Goal: Find specific page/section: Find specific page/section

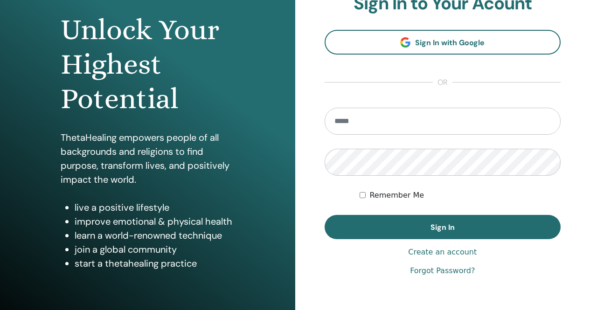
scroll to position [91, 0]
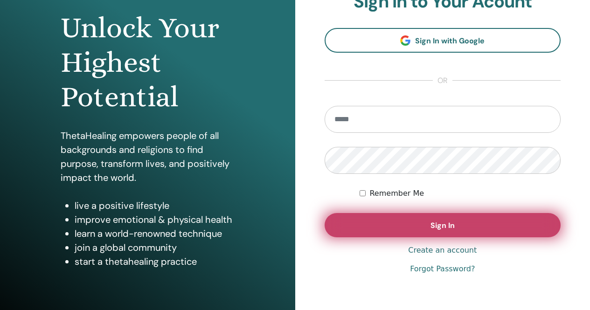
type input "**********"
click at [448, 231] on span "Sign In" at bounding box center [443, 226] width 24 height 10
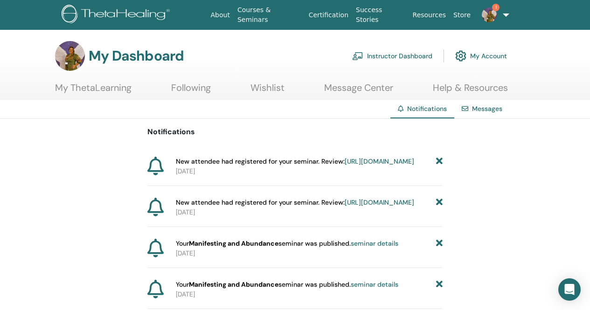
click at [345, 166] on link "https://member.thetahealing.com/instructor/seminar/375576/attendees" at bounding box center [380, 161] width 70 height 8
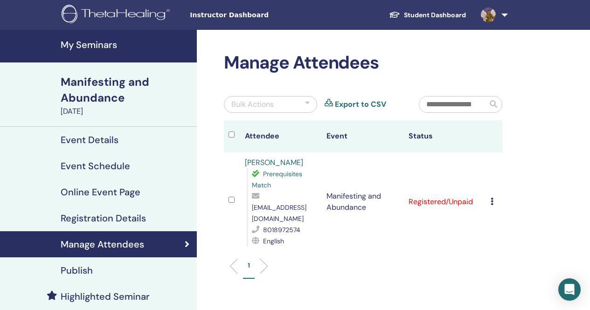
click at [284, 164] on link "[PERSON_NAME]" at bounding box center [274, 163] width 58 height 10
click at [102, 42] on h4 "My Seminars" at bounding box center [126, 44] width 131 height 11
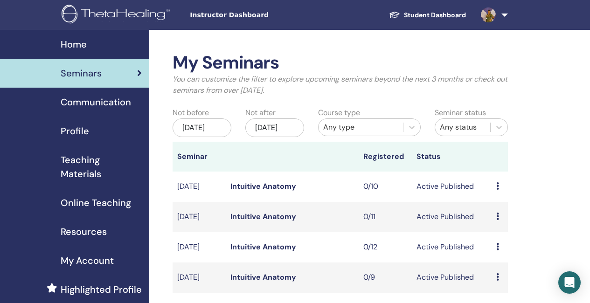
click at [114, 207] on span "Online Teaching" at bounding box center [96, 203] width 70 height 14
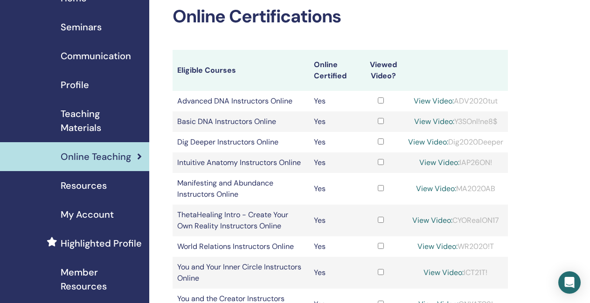
scroll to position [93, 0]
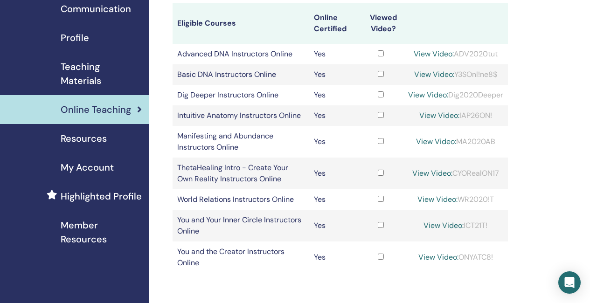
click at [98, 141] on span "Resources" at bounding box center [84, 139] width 46 height 14
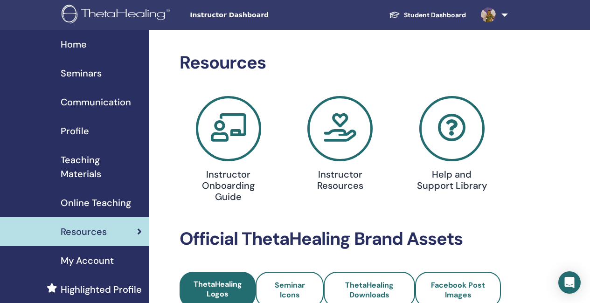
click at [79, 161] on span "Teaching Materials" at bounding box center [101, 167] width 81 height 28
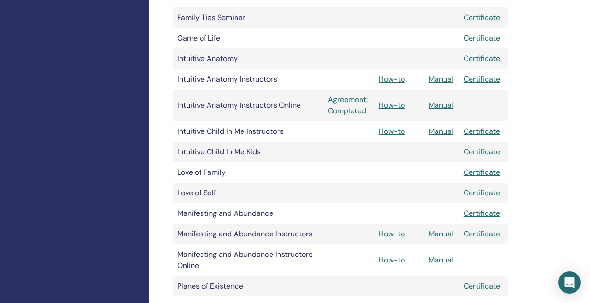
scroll to position [513, 0]
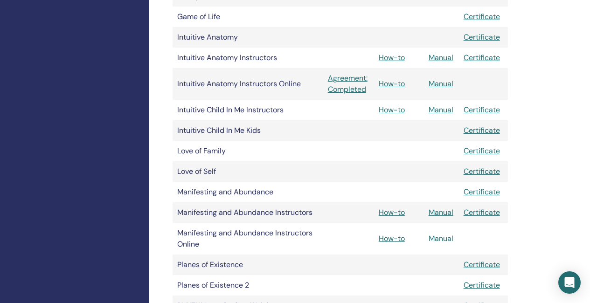
click at [439, 240] on link "Manual" at bounding box center [441, 239] width 25 height 10
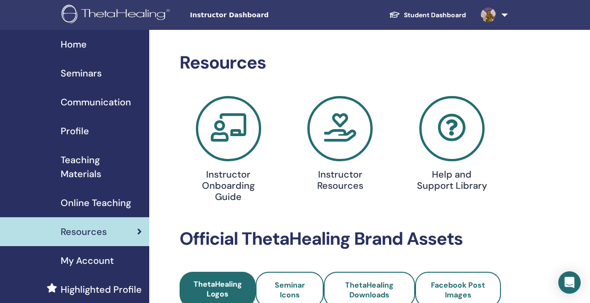
click at [88, 76] on span "Seminars" at bounding box center [81, 73] width 41 height 14
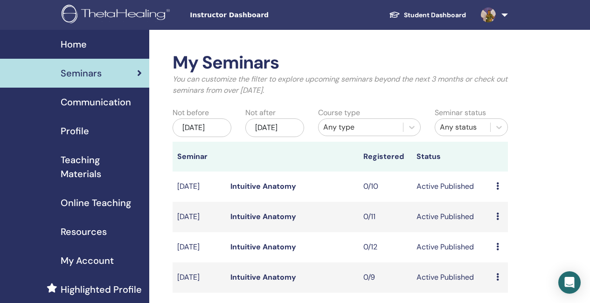
click at [118, 105] on span "Communication" at bounding box center [96, 102] width 70 height 14
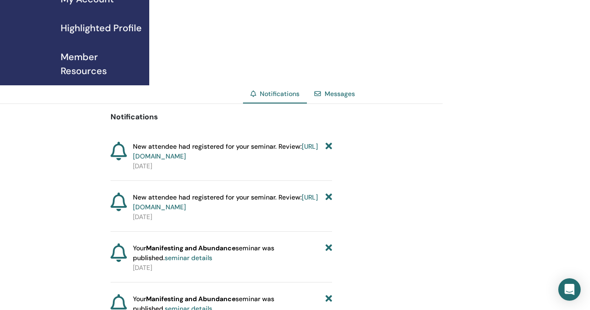
scroll to position [280, 0]
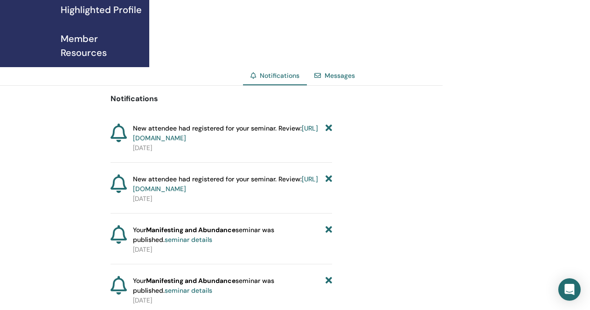
click at [236, 140] on link "https://member.thetahealing.com/instructor/seminar/375576/attendees" at bounding box center [225, 133] width 185 height 18
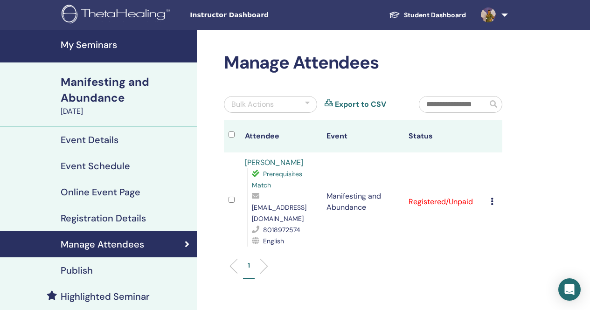
click at [380, 266] on ul "1" at bounding box center [363, 270] width 263 height 18
click at [93, 43] on h4 "My Seminars" at bounding box center [126, 44] width 131 height 11
